Goal: Transaction & Acquisition: Register for event/course

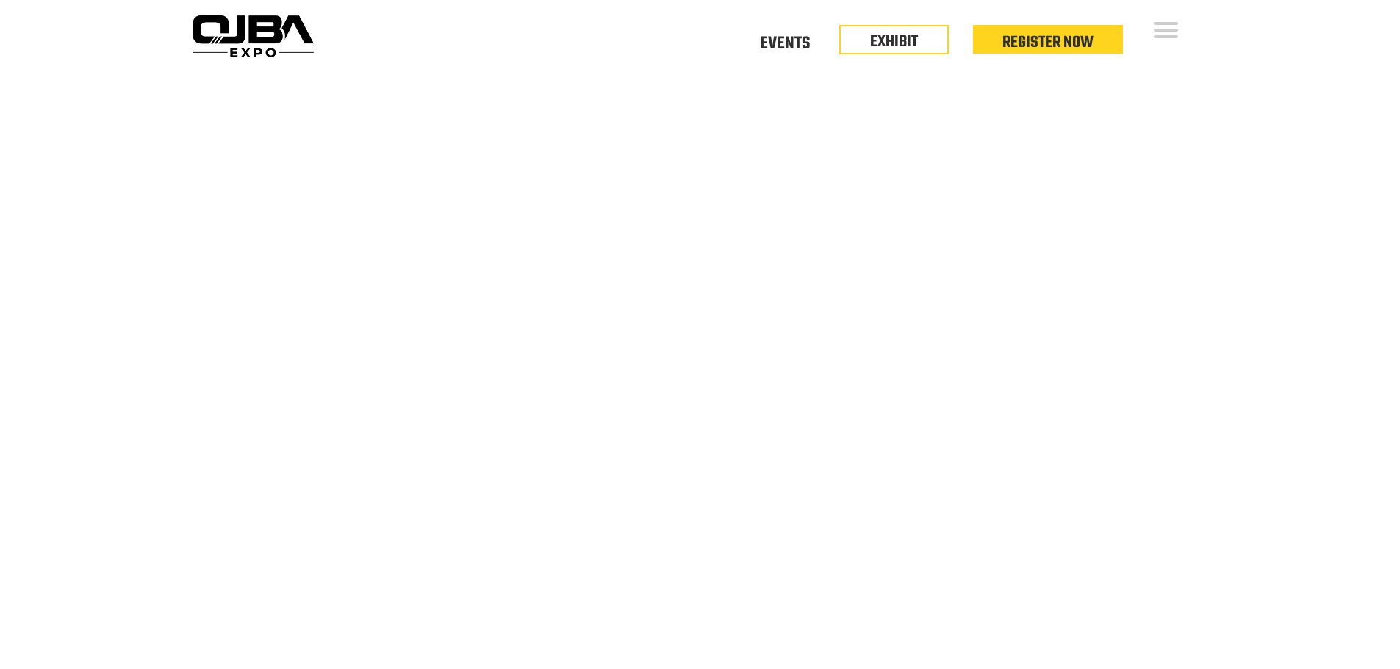
scroll to position [147, 0]
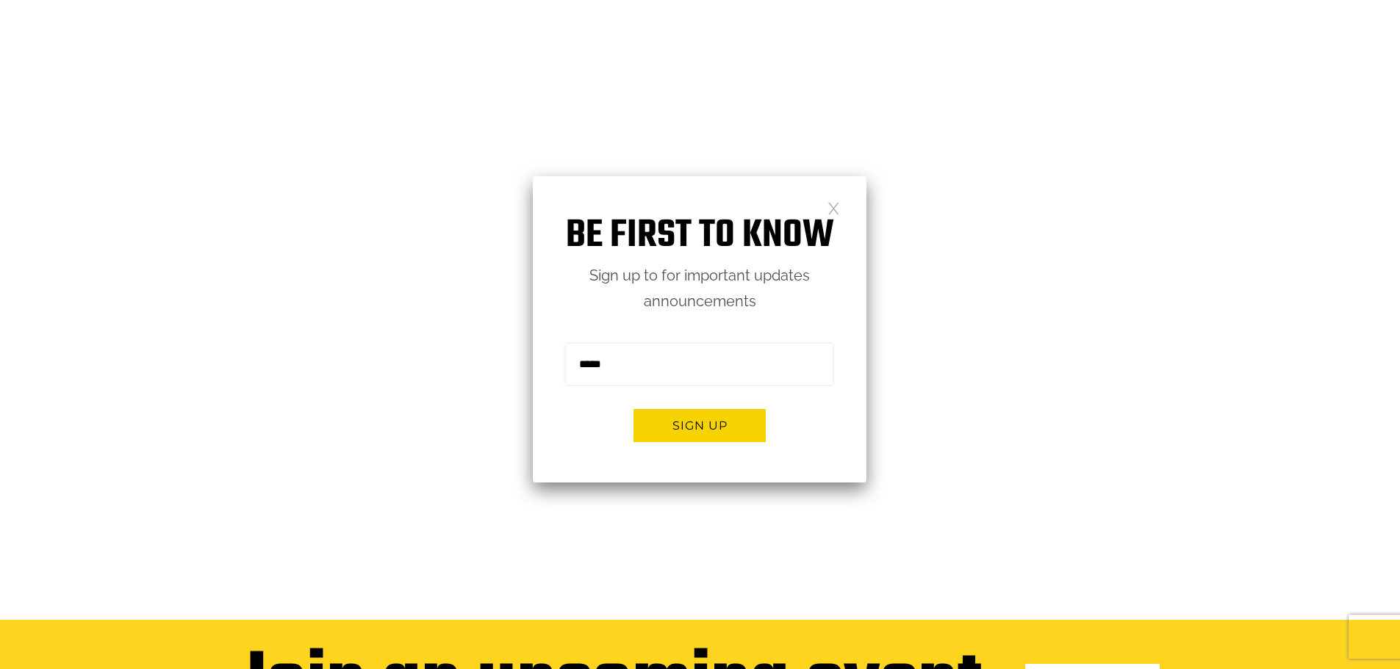
click at [1091, 664] on link "See all events" at bounding box center [1092, 682] width 134 height 36
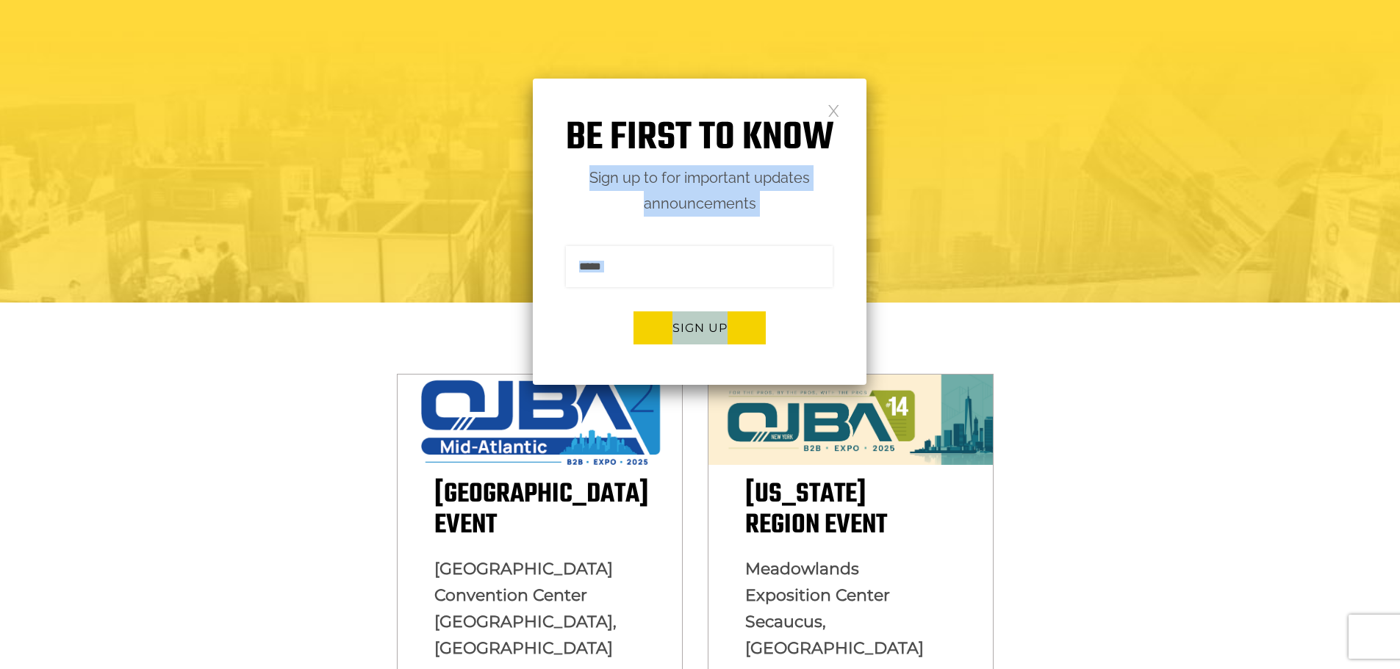
scroll to position [294, 0]
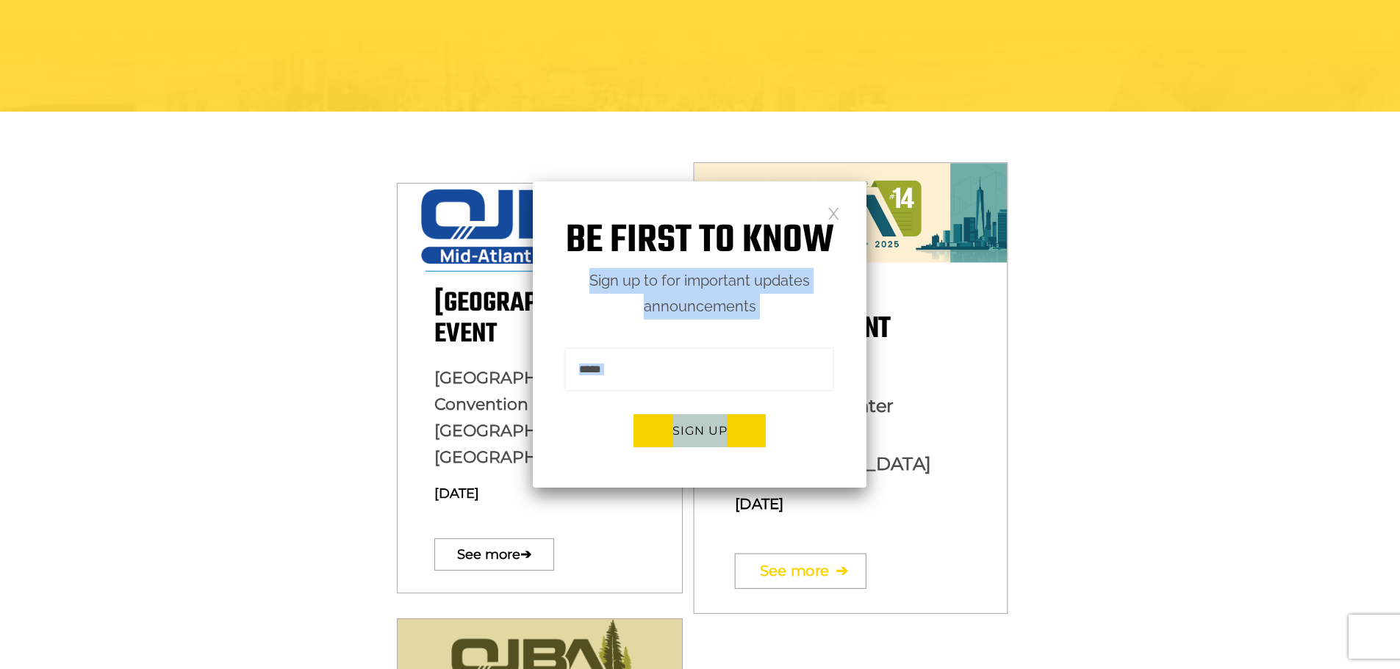
click at [824, 553] on link "See more ➔" at bounding box center [801, 570] width 132 height 35
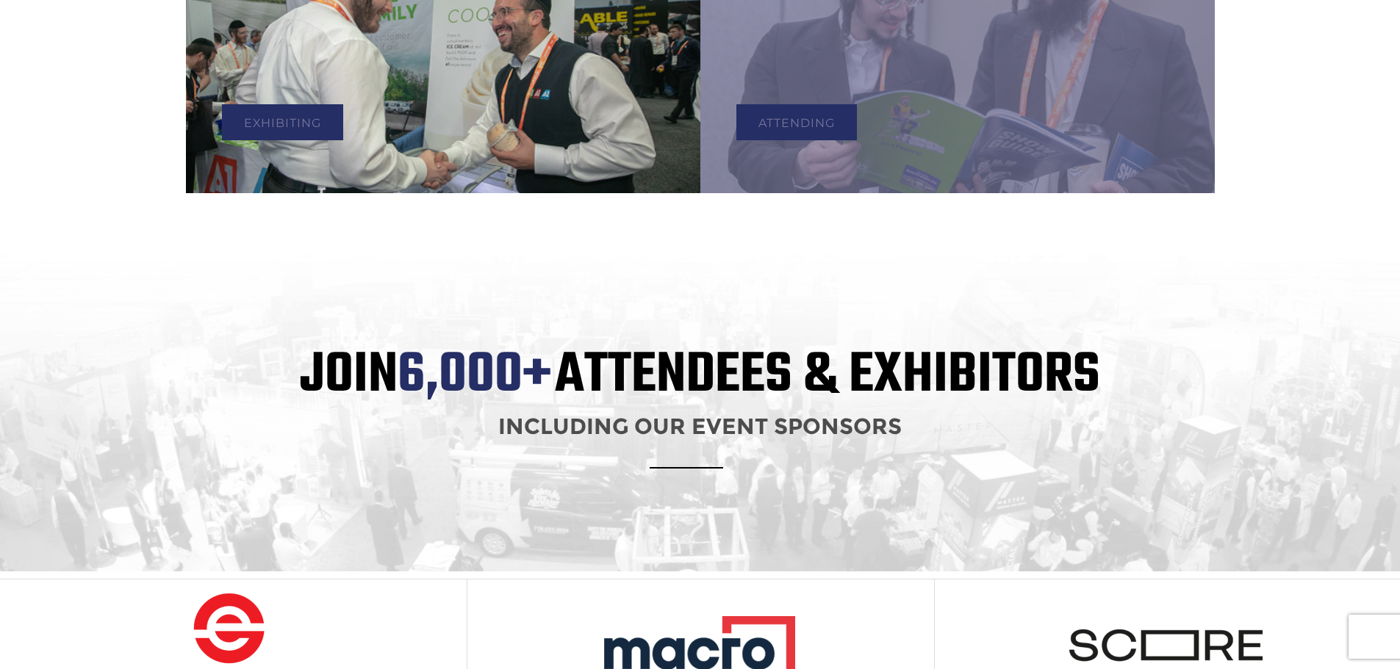
scroll to position [1102, 0]
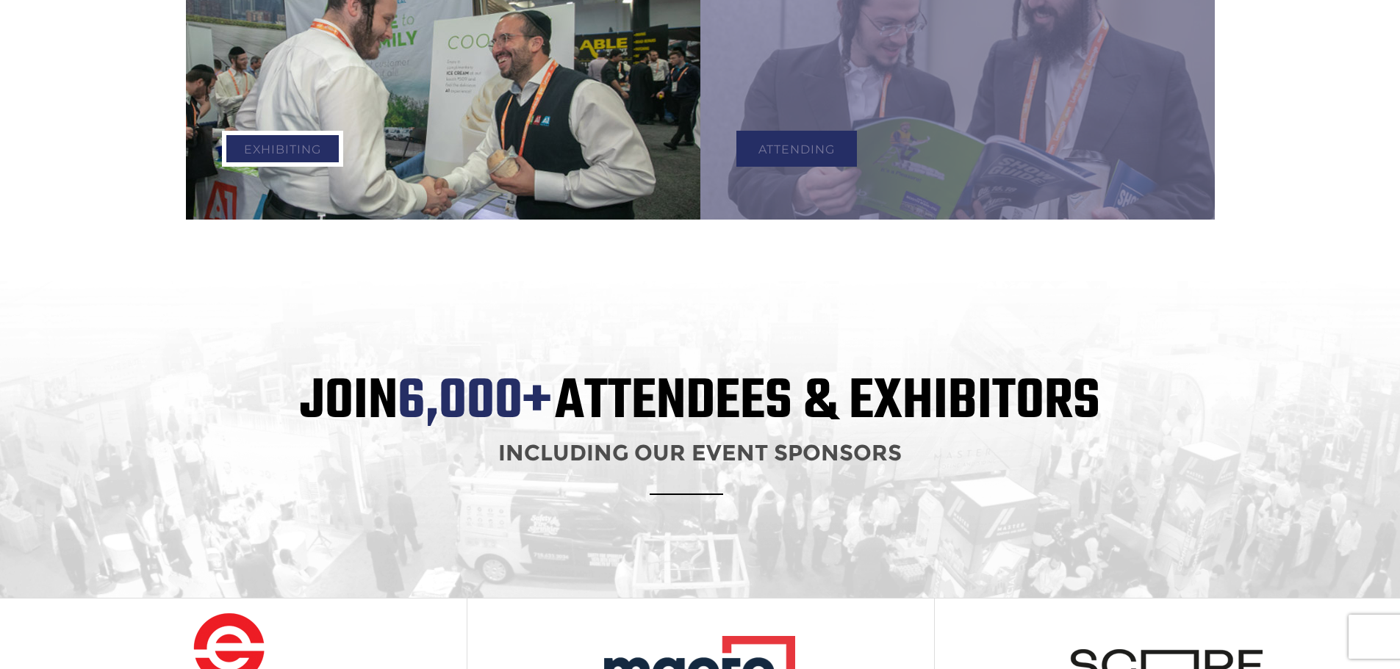
click at [313, 132] on link "Exhibiting" at bounding box center [282, 149] width 121 height 36
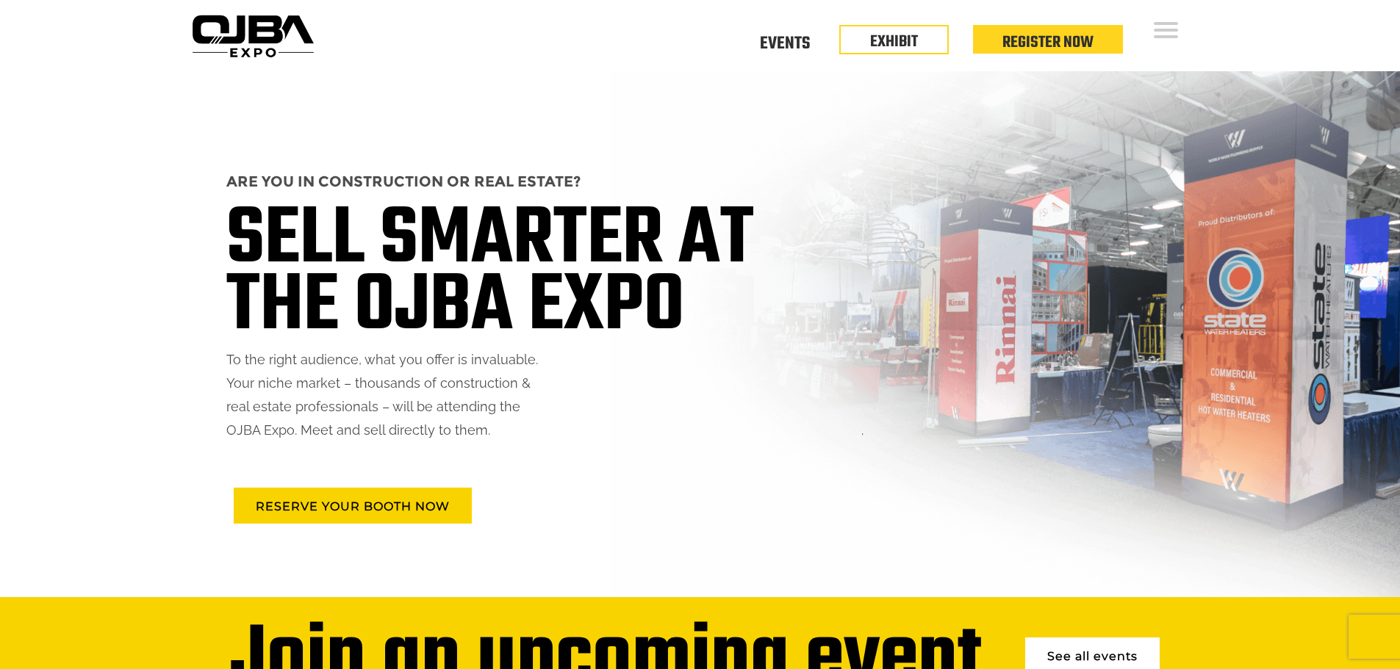
scroll to position [73, 0]
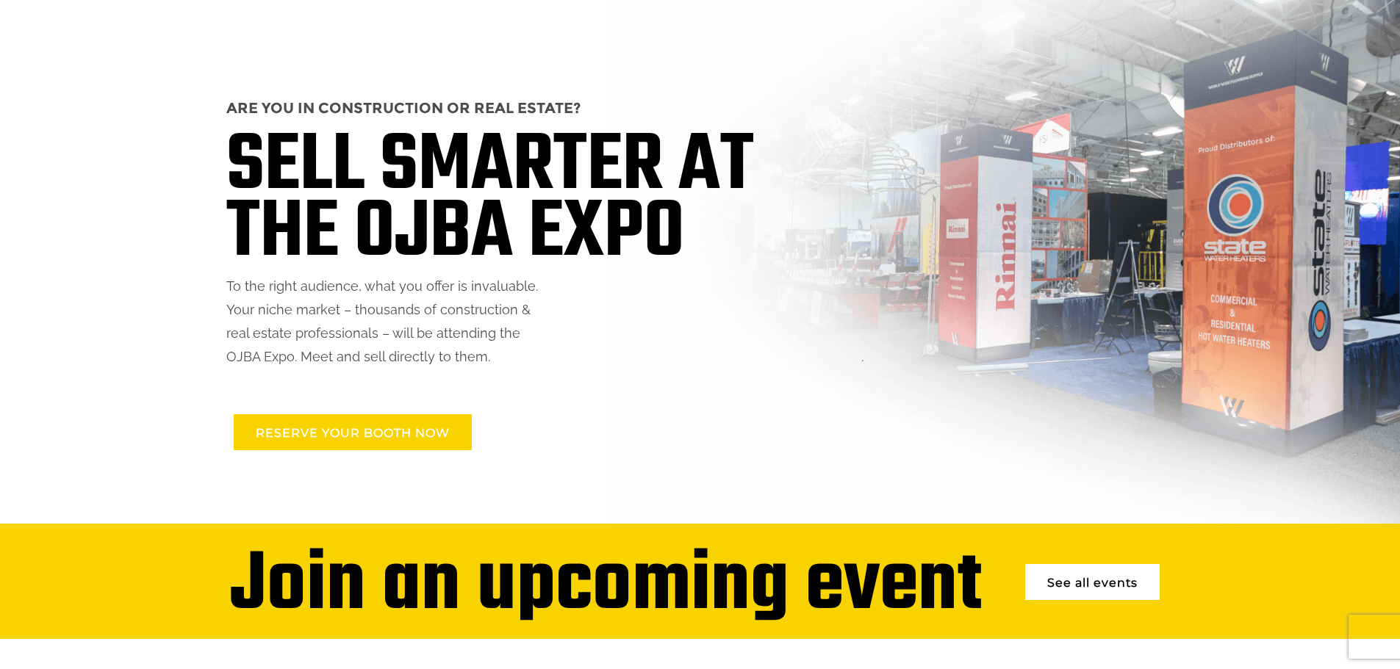
click at [407, 426] on link "RESERVE YOUR BOOTH NOW" at bounding box center [353, 432] width 238 height 36
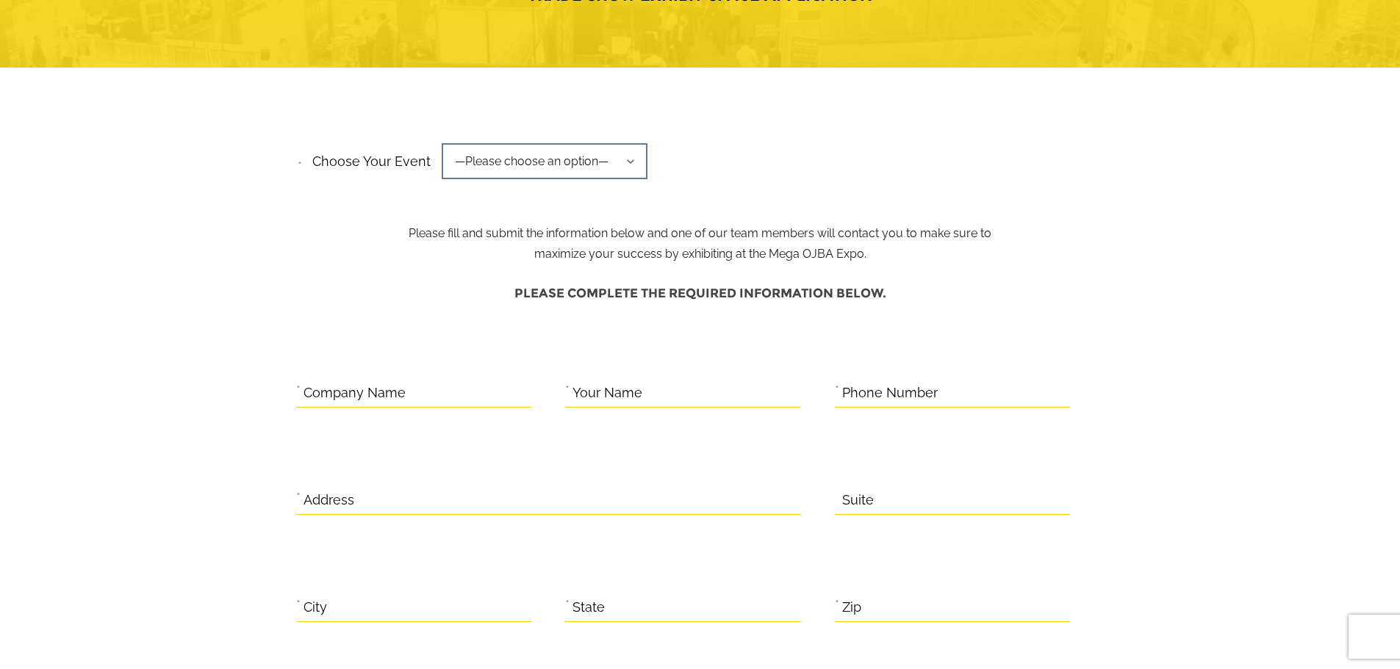
scroll to position [220, 0]
click at [532, 165] on span "—Please choose an option—" at bounding box center [545, 161] width 206 height 36
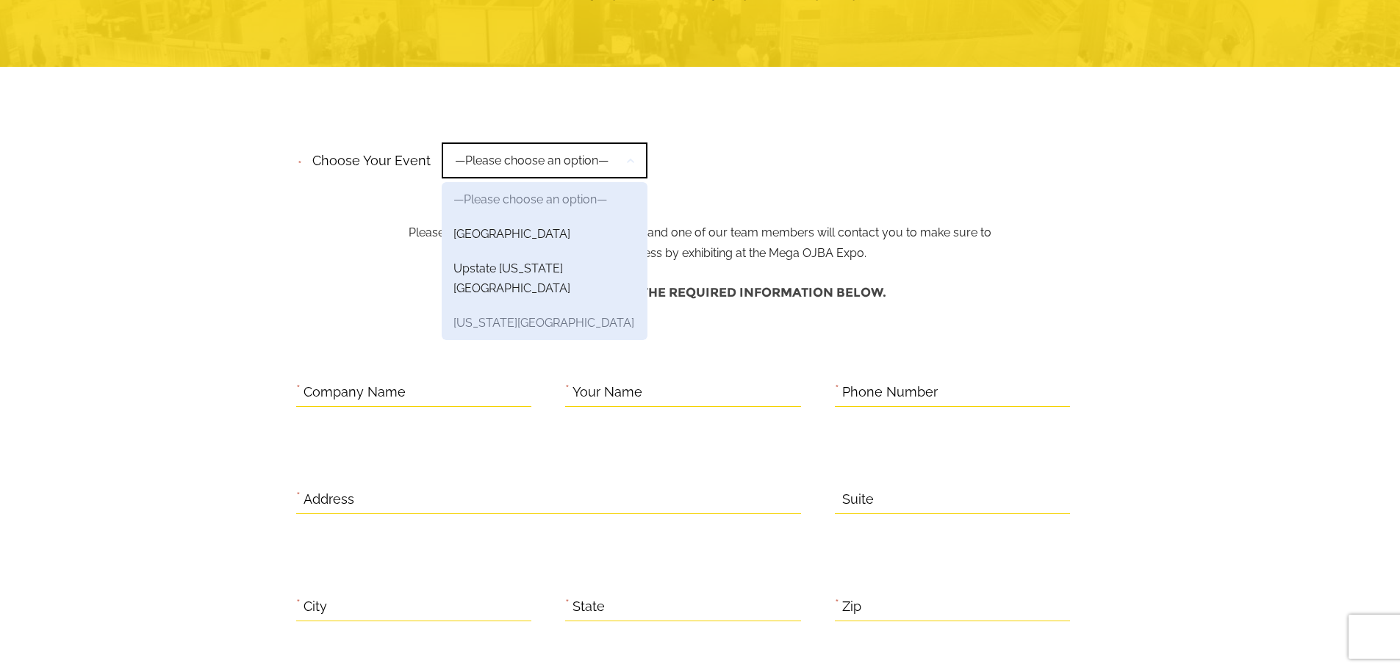
click at [564, 306] on link "[US_STATE][GEOGRAPHIC_DATA]" at bounding box center [545, 323] width 206 height 35
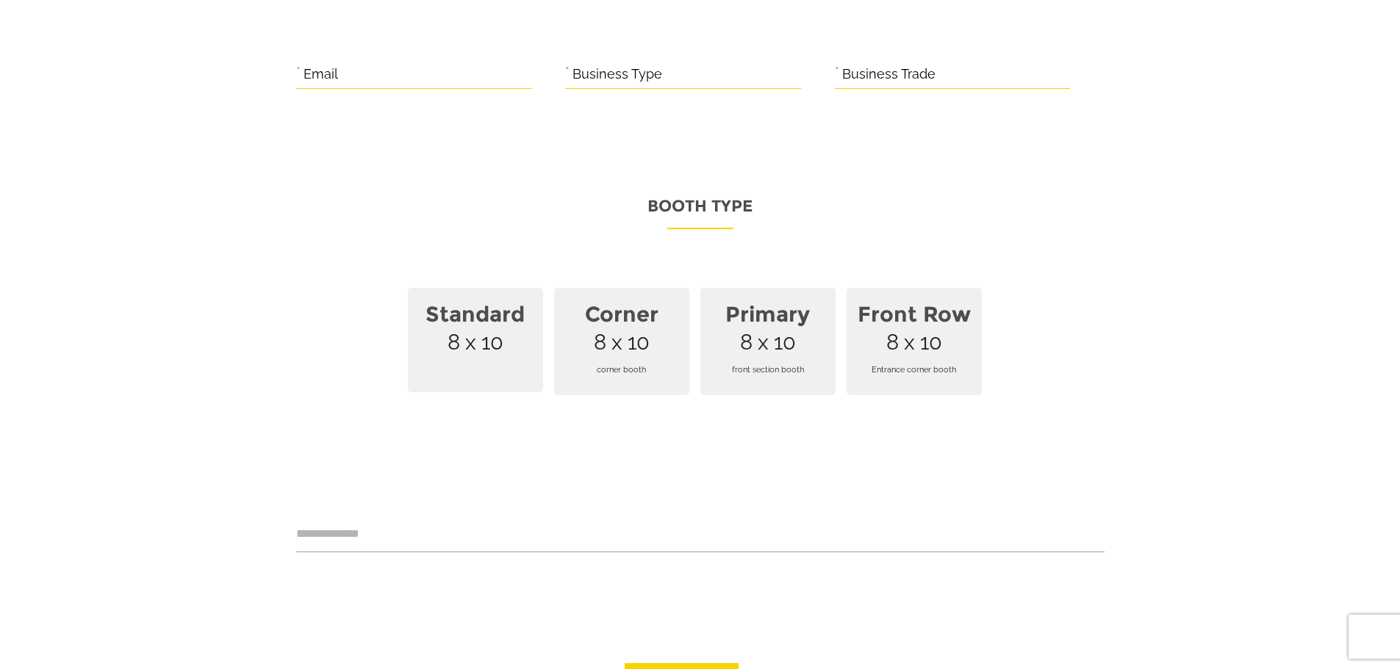
scroll to position [882, 0]
click at [496, 332] on span "Standard 8 x 10" at bounding box center [475, 339] width 135 height 104
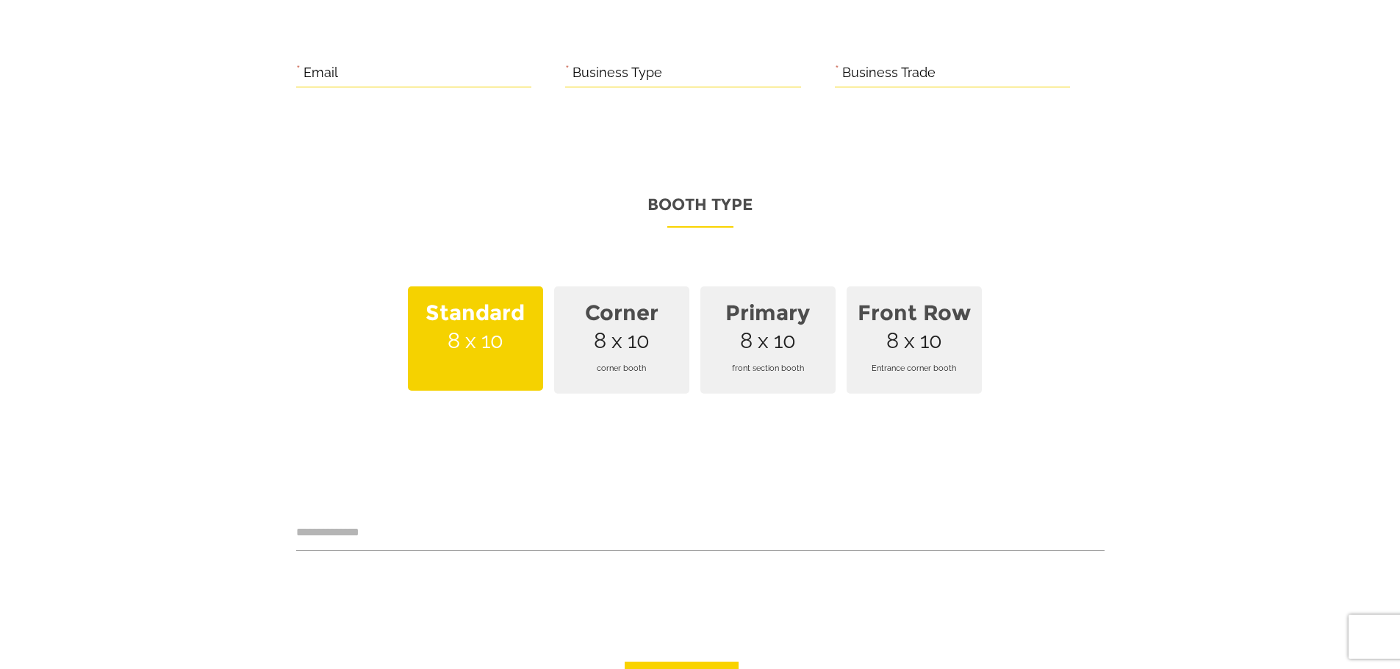
click at [602, 348] on span "corner booth" at bounding box center [622, 368] width 118 height 40
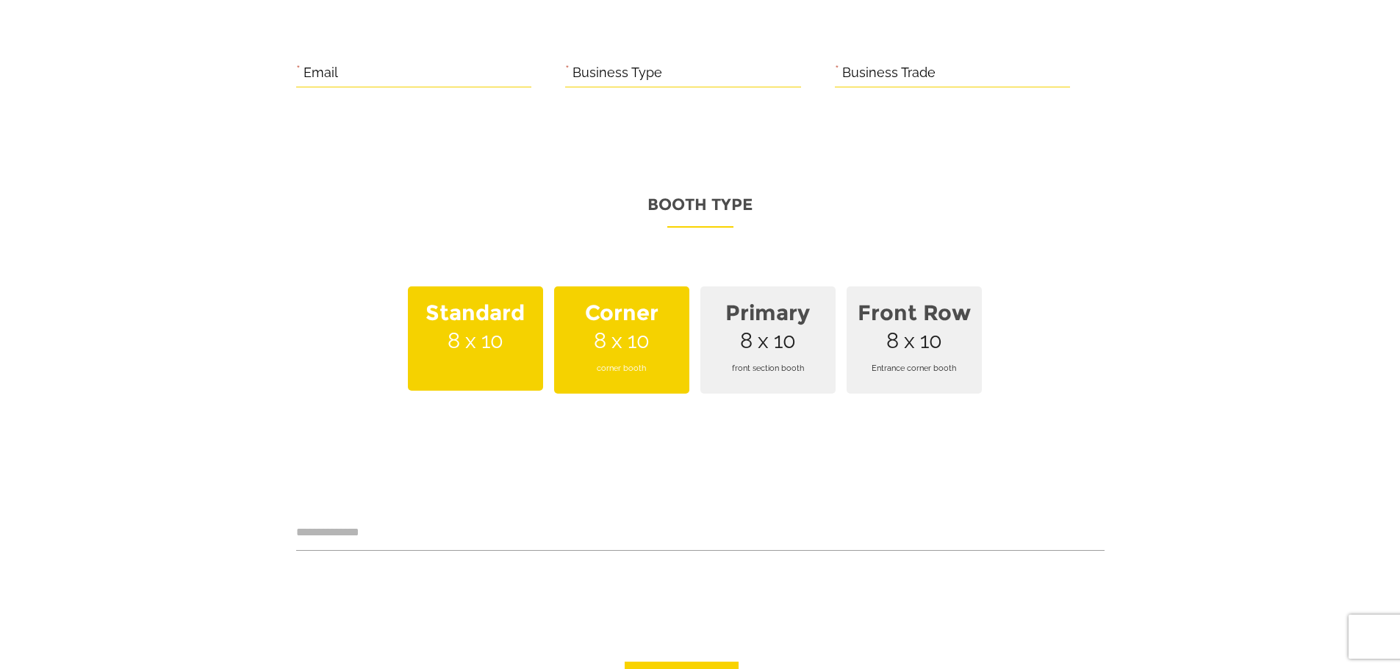
click at [883, 348] on span "Entrance corner booth" at bounding box center [914, 368] width 118 height 40
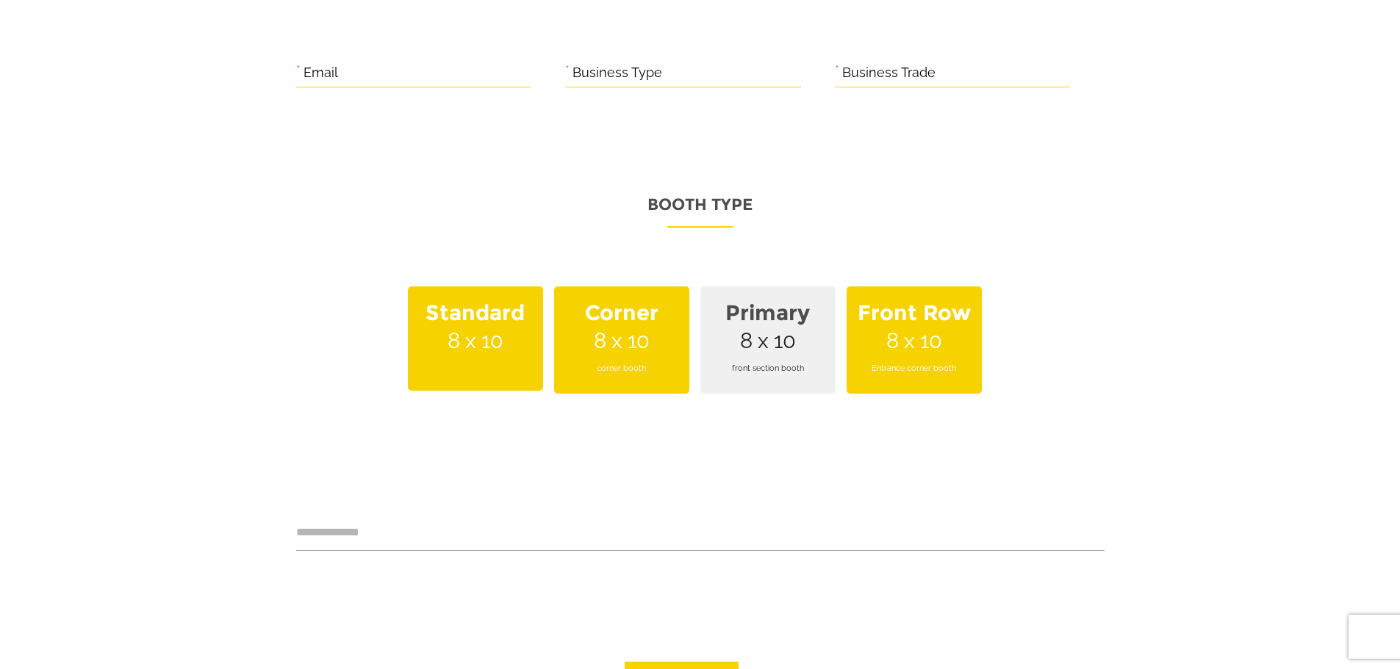
click at [772, 348] on span "front section booth" at bounding box center [768, 368] width 118 height 40
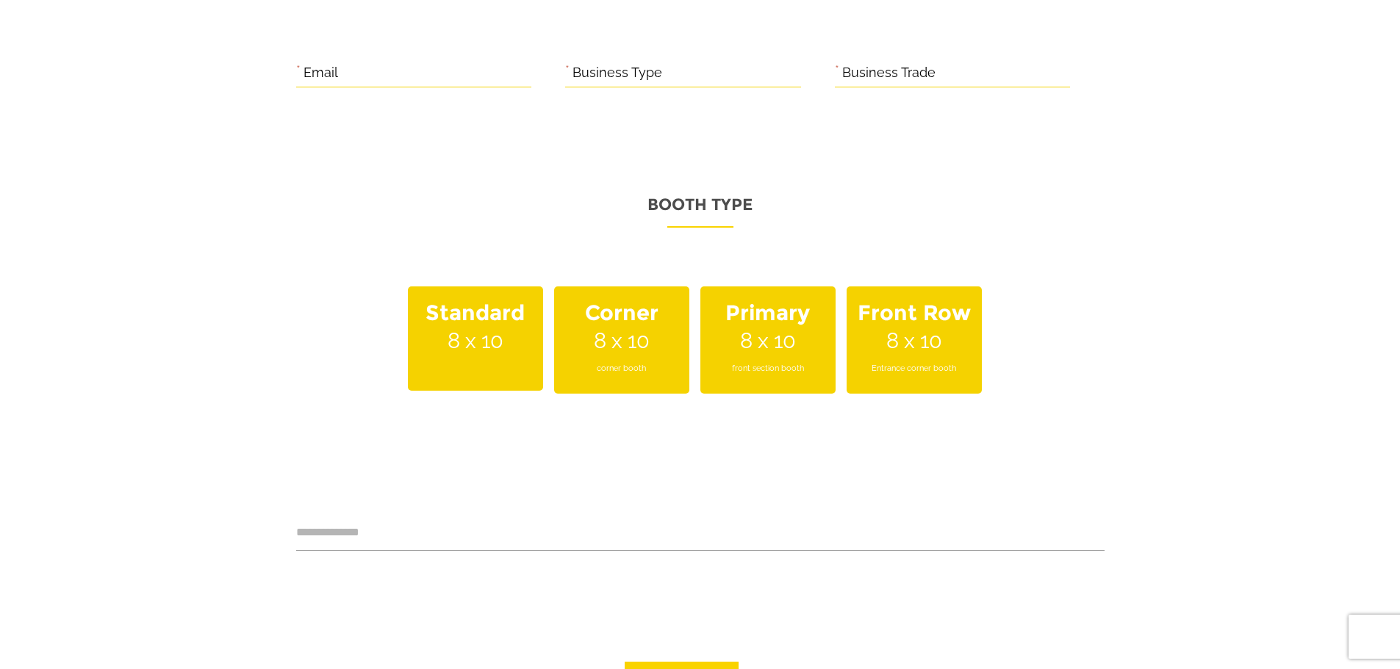
click at [899, 348] on span "Entrance corner booth" at bounding box center [914, 368] width 118 height 40
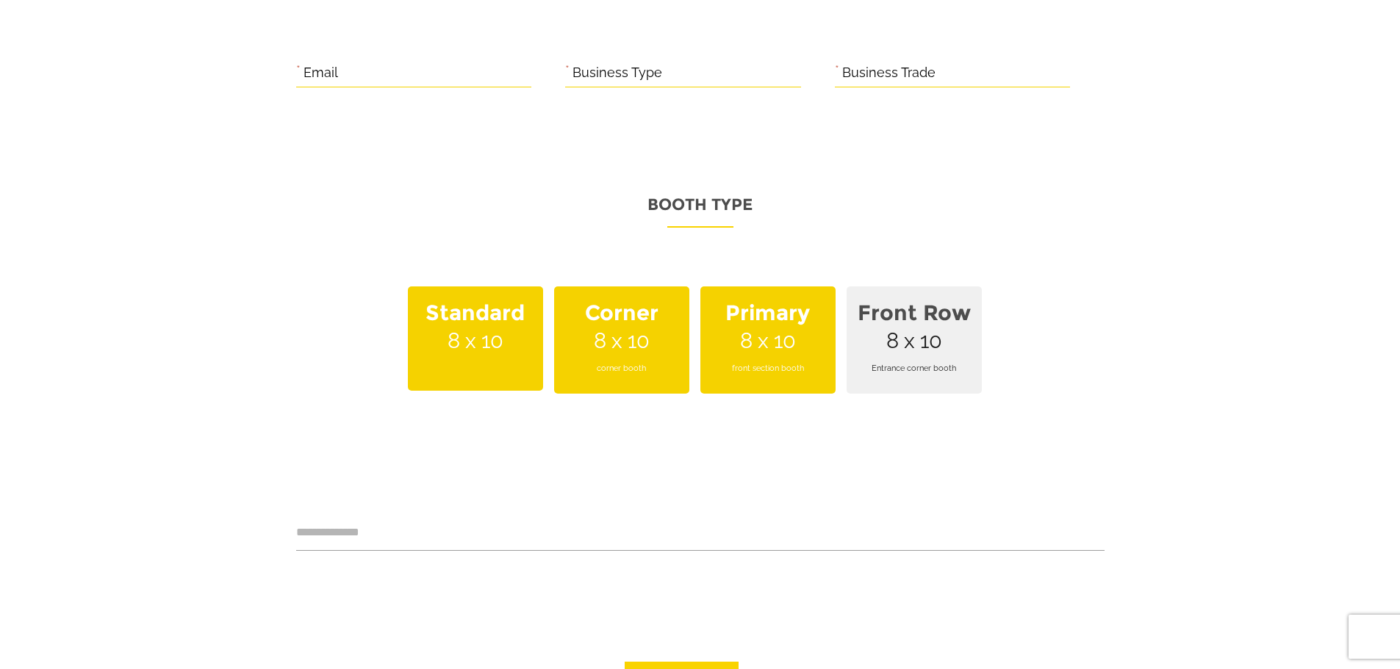
click at [638, 320] on span "Corner 8 x 10 corner booth" at bounding box center [621, 340] width 135 height 107
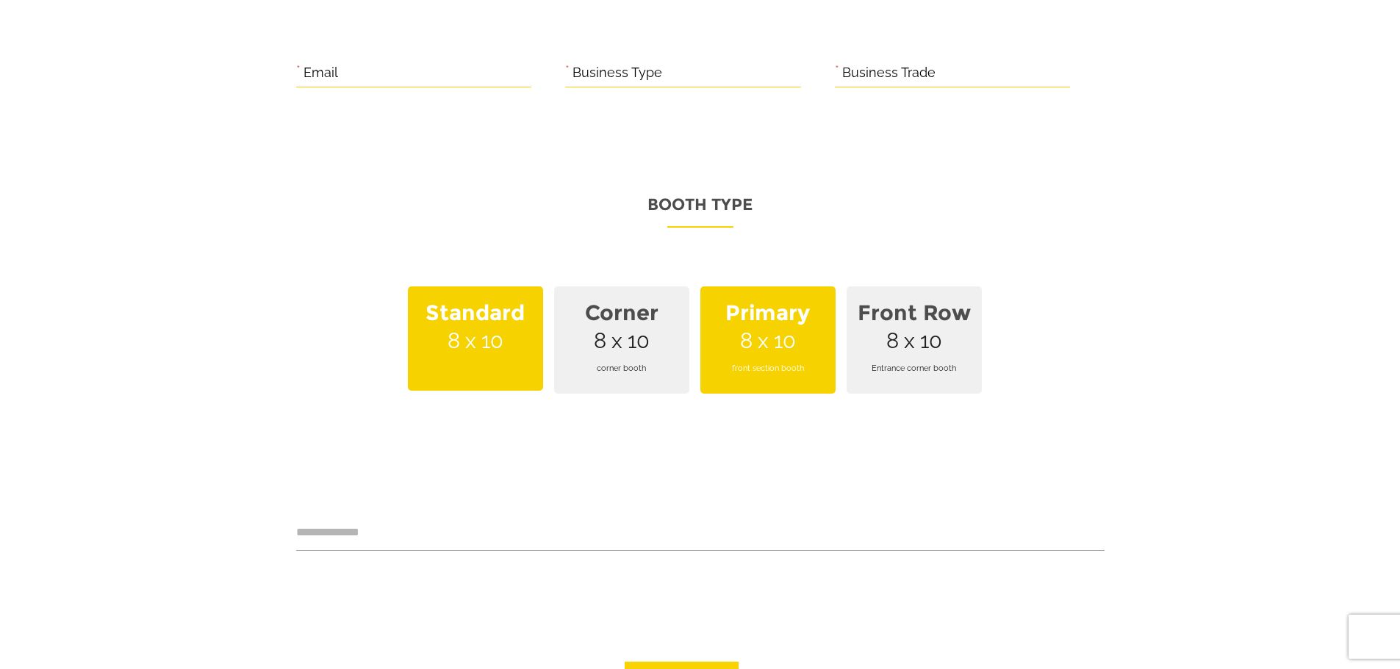
click at [508, 312] on strong "Standard" at bounding box center [476, 313] width 118 height 43
